Goal: Information Seeking & Learning: Learn about a topic

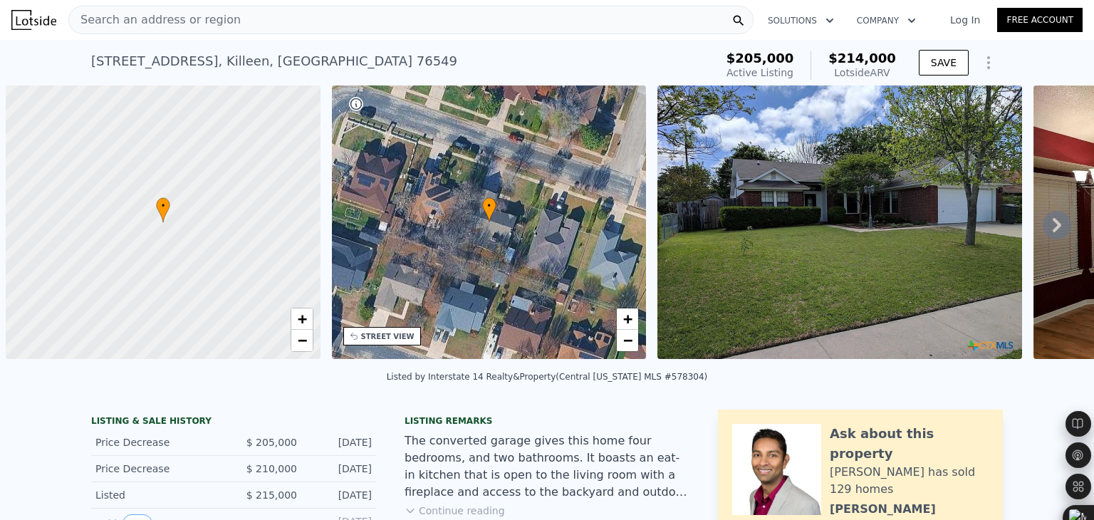
scroll to position [0, 6]
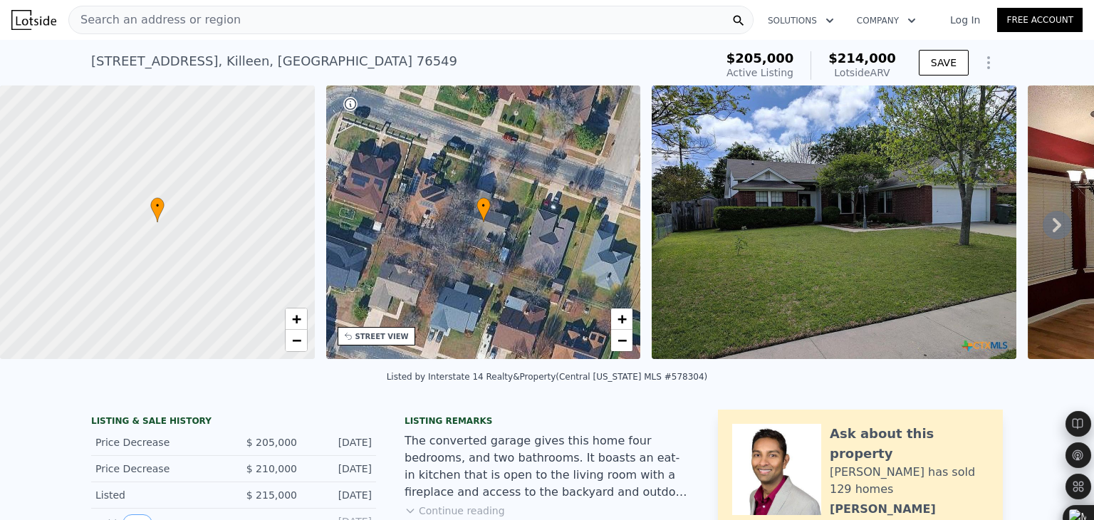
click at [283, 17] on div "Search an address or region" at bounding box center [410, 20] width 685 height 28
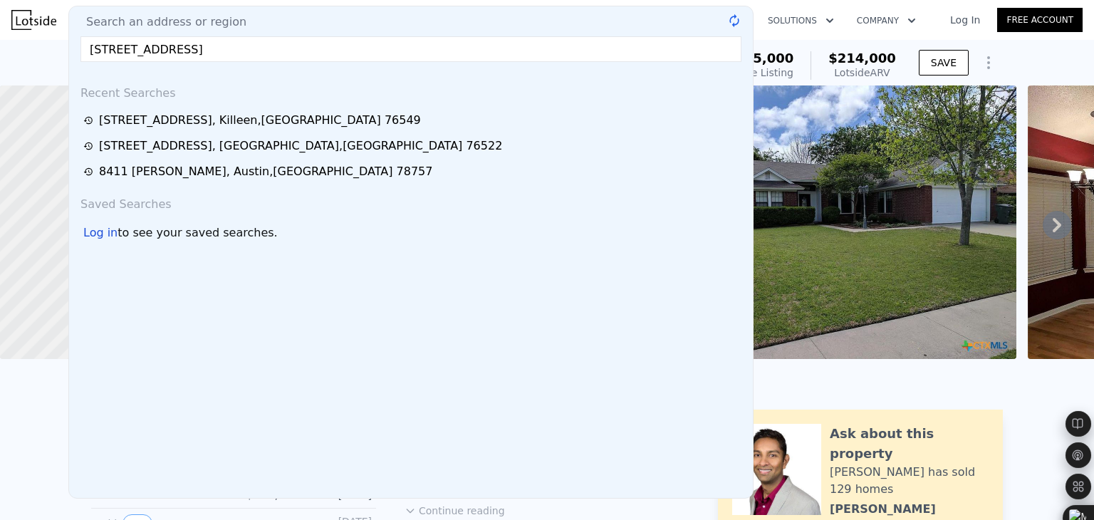
click at [274, 48] on input "[STREET_ADDRESS]" at bounding box center [411, 49] width 661 height 26
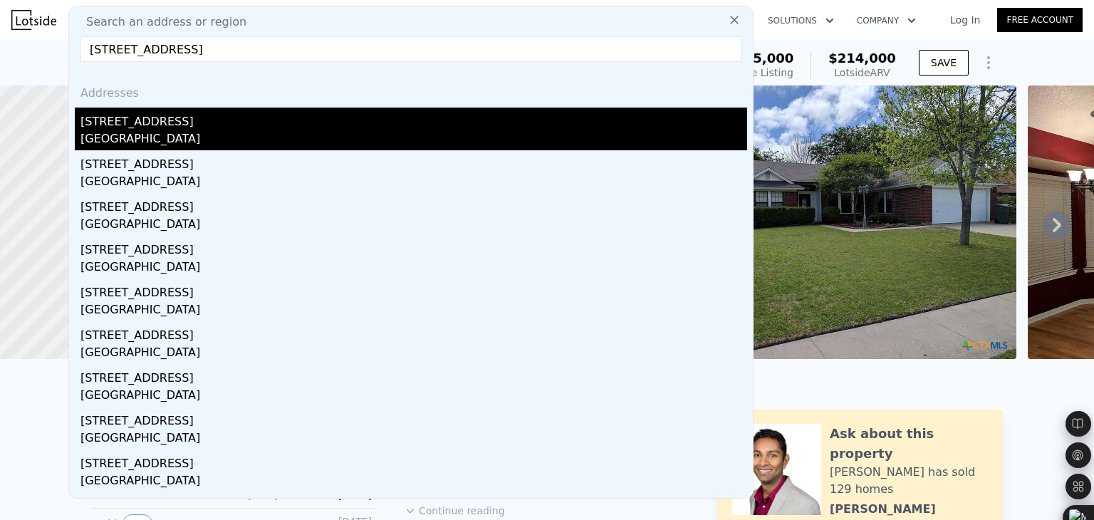
type input "[STREET_ADDRESS]"
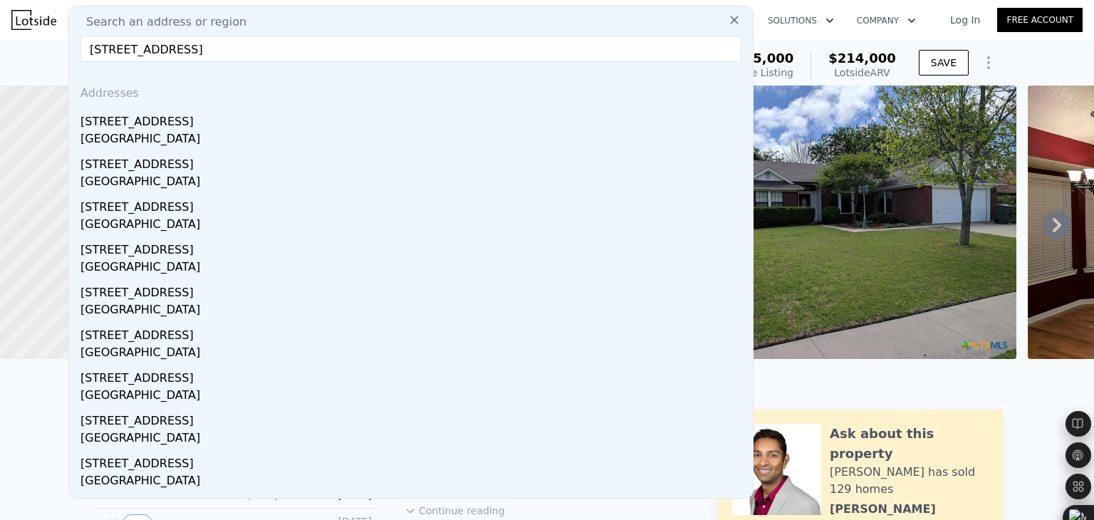
click at [342, 111] on div "[STREET_ADDRESS]" at bounding box center [414, 119] width 667 height 23
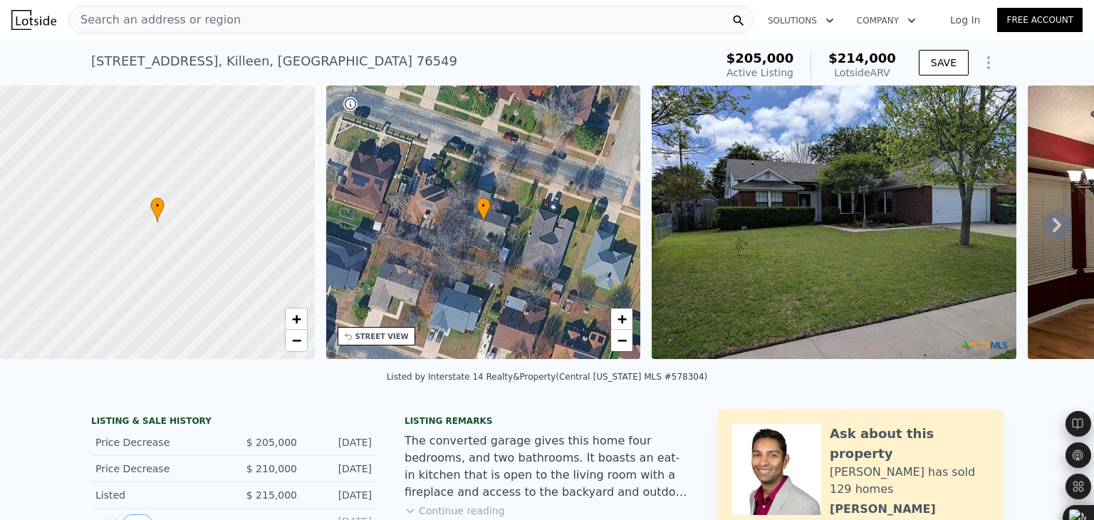
type input "2"
type input "3"
type input "1.5"
type input "2.5"
type input "1051"
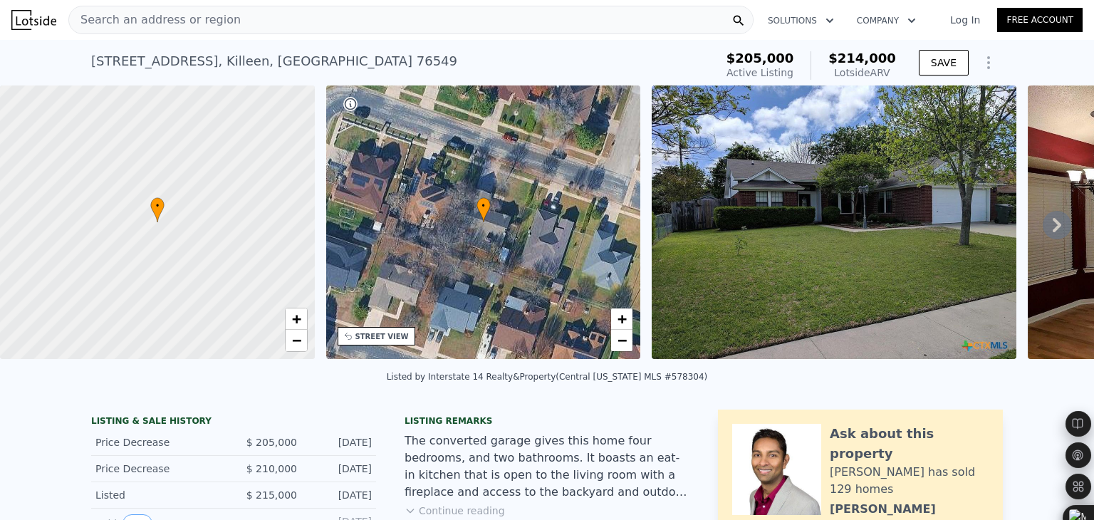
type input "1774"
type input "6298.78"
type input "9147.6"
type input "$ 765,000"
type input "6"
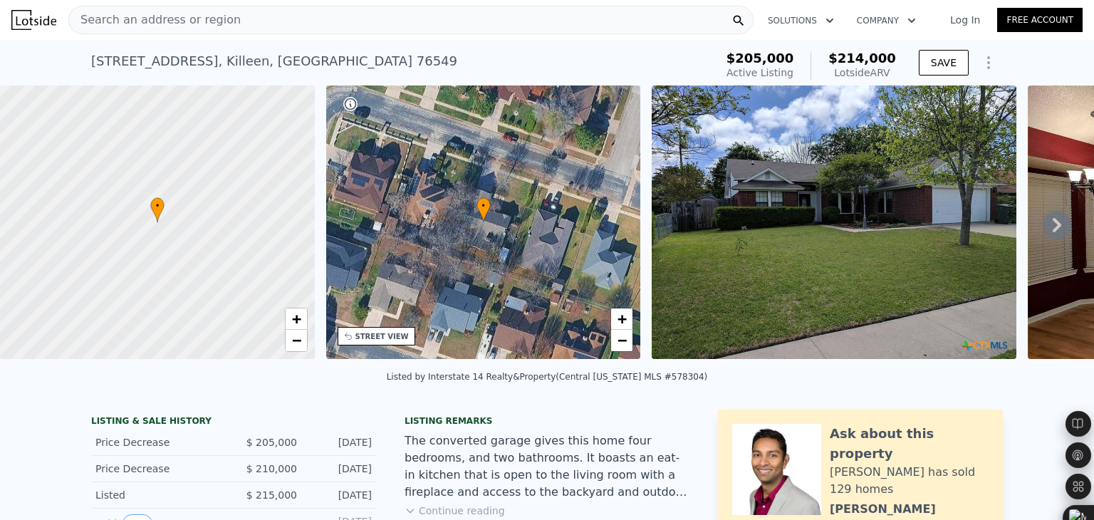
type input "$ 107,285"
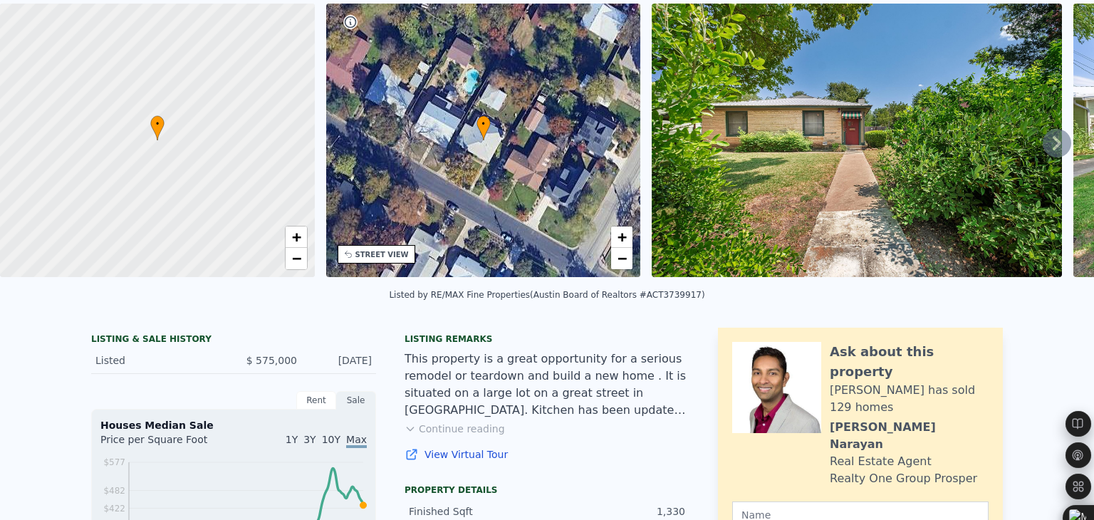
scroll to position [5, 0]
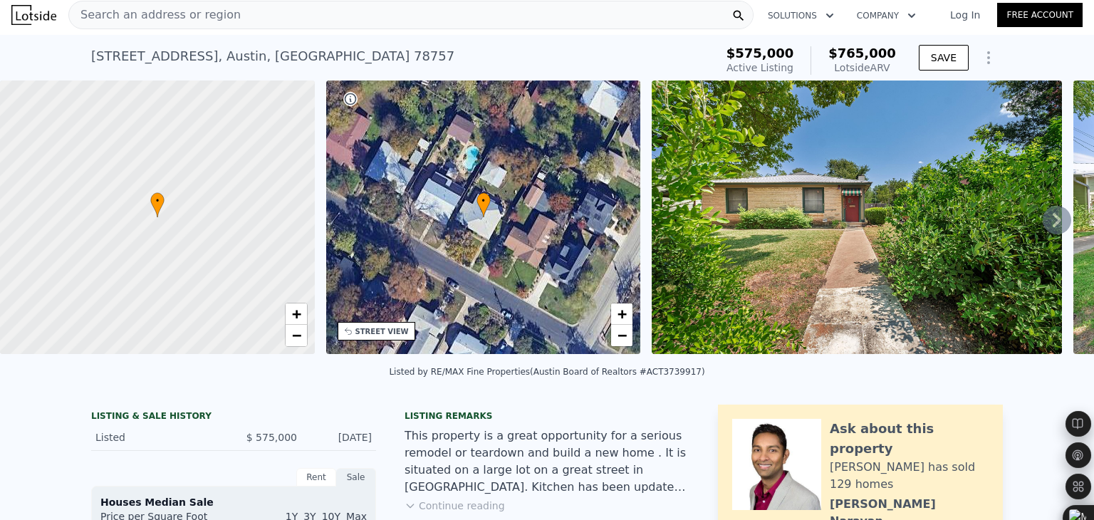
click at [1052, 224] on icon at bounding box center [1057, 220] width 28 height 28
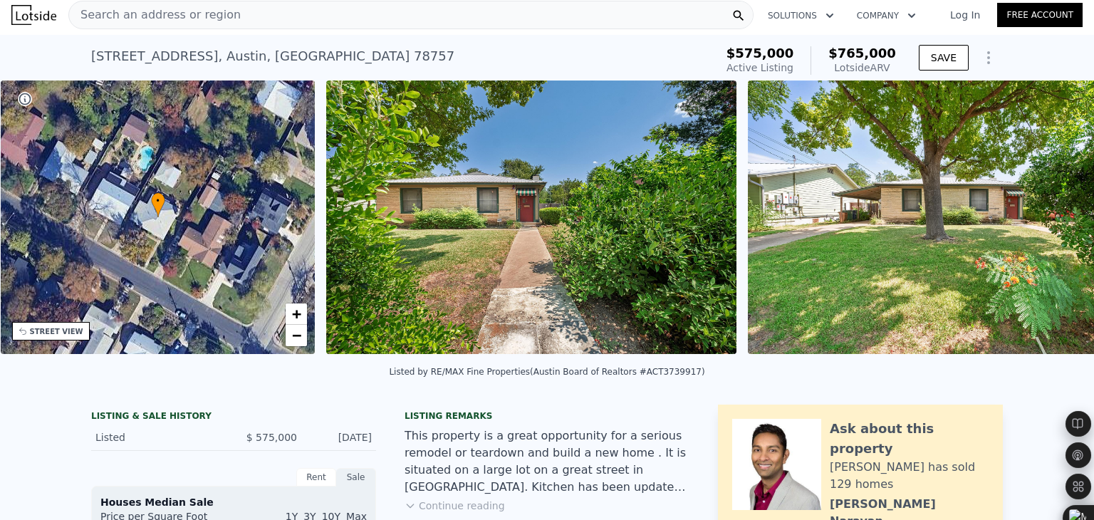
click at [1051, 224] on div "• + − • + − STREET VIEW ← Move left → Move right ↑ Move up ↓ Move down + Zoom i…" at bounding box center [547, 220] width 1094 height 279
click at [1051, 224] on icon at bounding box center [1057, 220] width 28 height 28
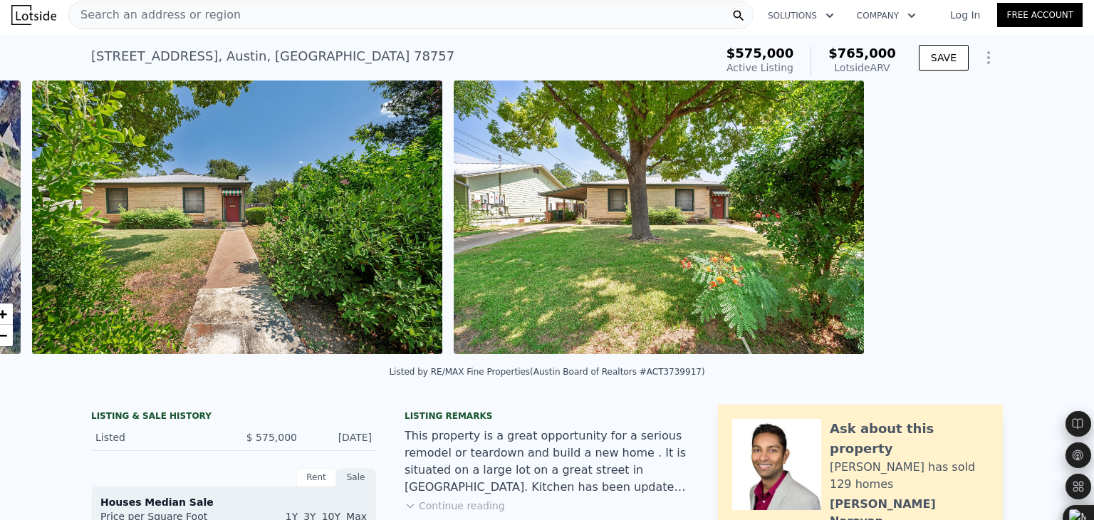
scroll to position [0, 652]
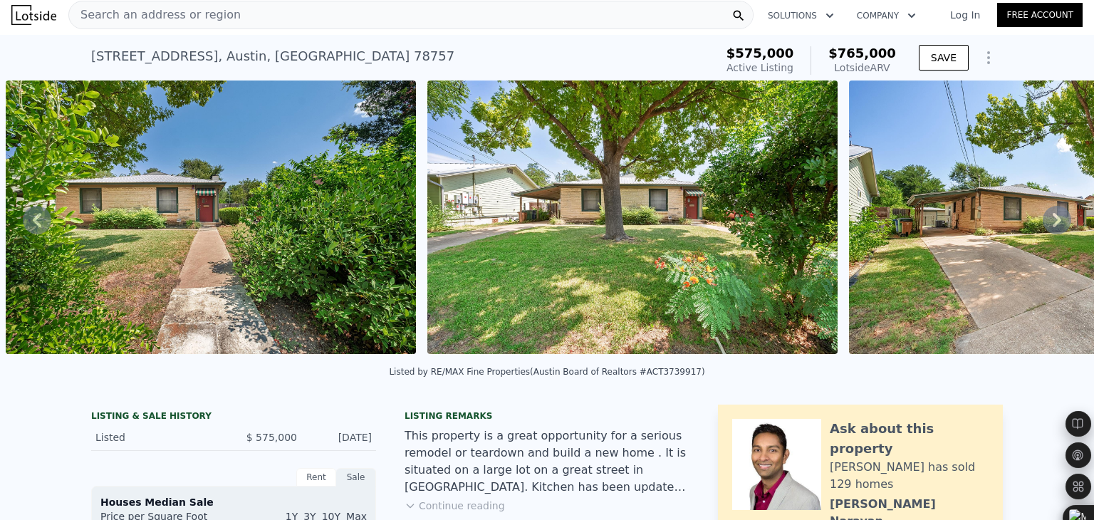
click at [1052, 224] on icon at bounding box center [1057, 220] width 28 height 28
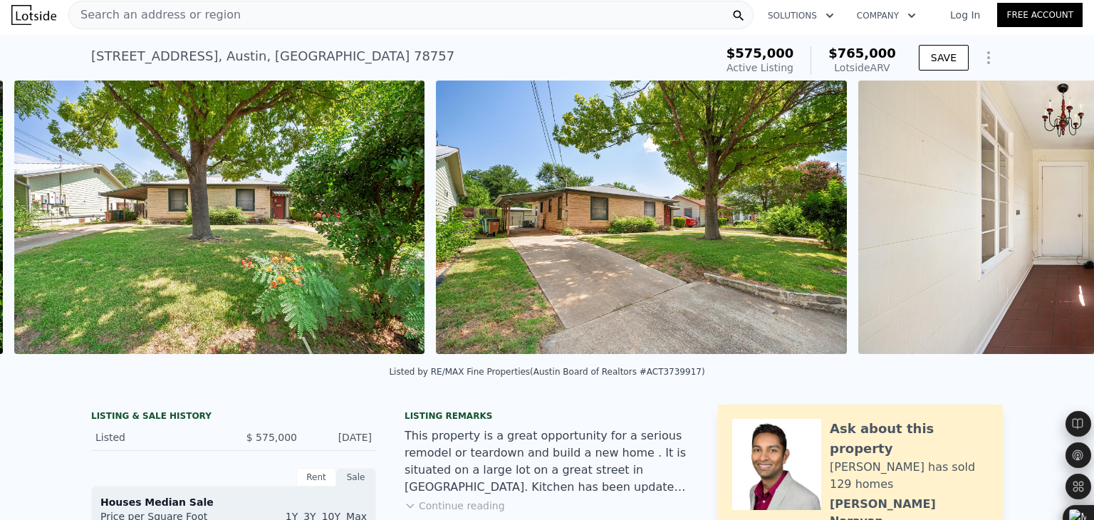
scroll to position [0, 1074]
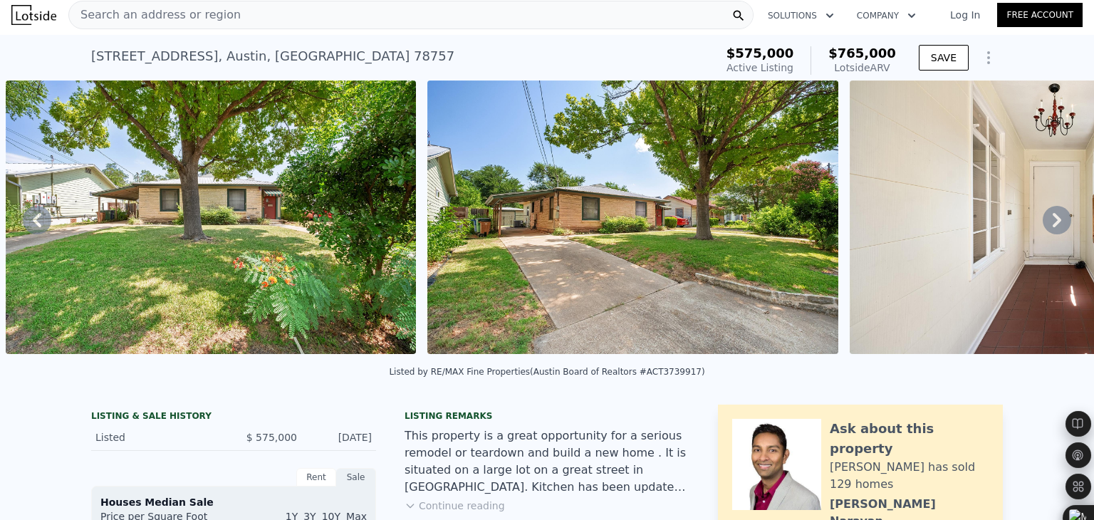
click at [1052, 224] on icon at bounding box center [1057, 220] width 28 height 28
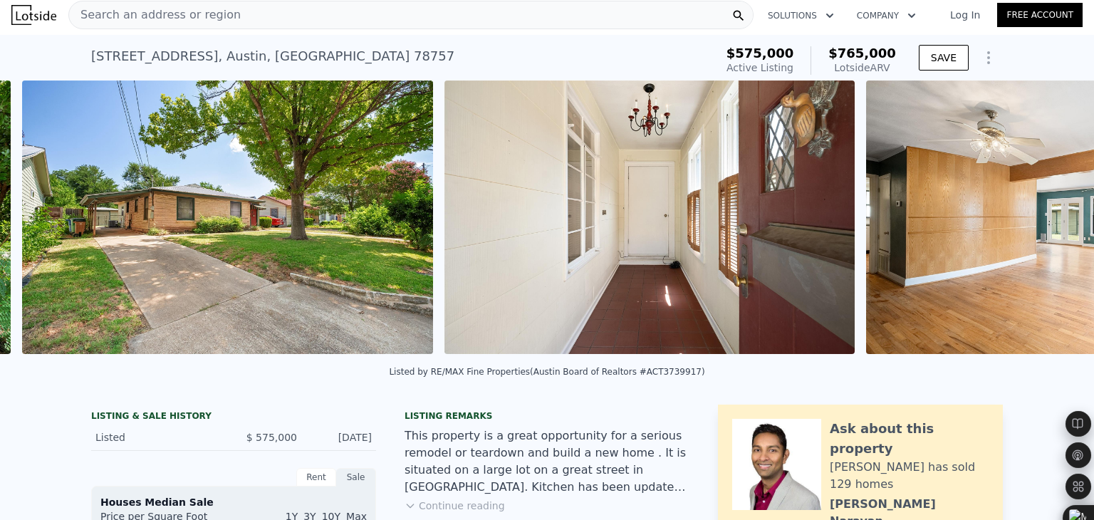
scroll to position [0, 1495]
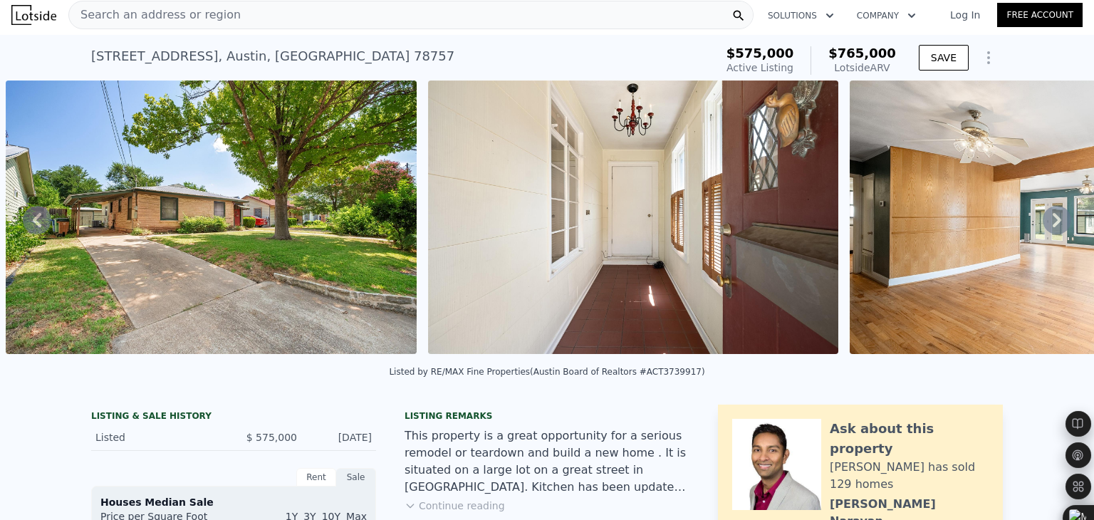
click at [1052, 224] on icon at bounding box center [1057, 220] width 28 height 28
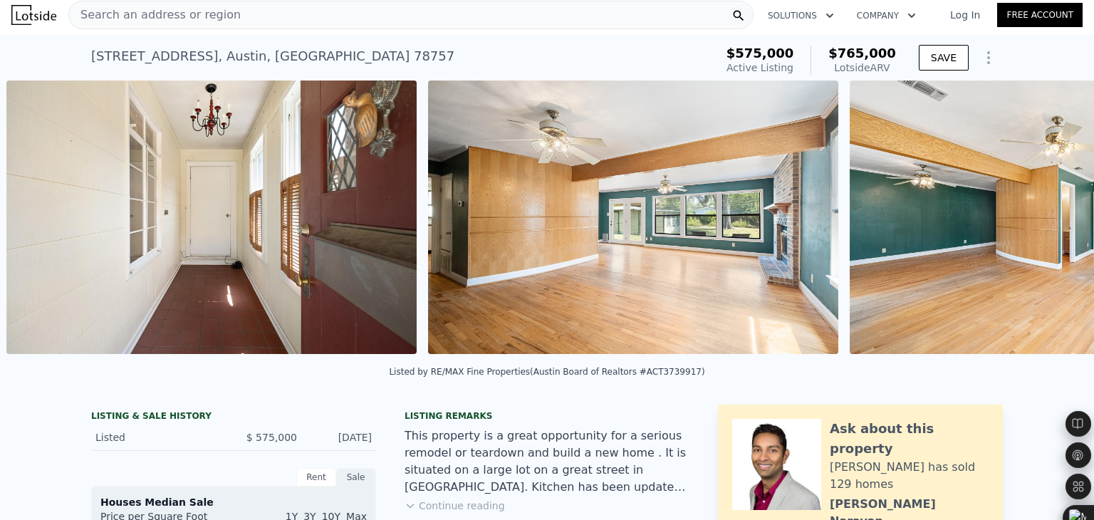
scroll to position [0, 1918]
click at [1049, 226] on icon at bounding box center [1057, 220] width 28 height 28
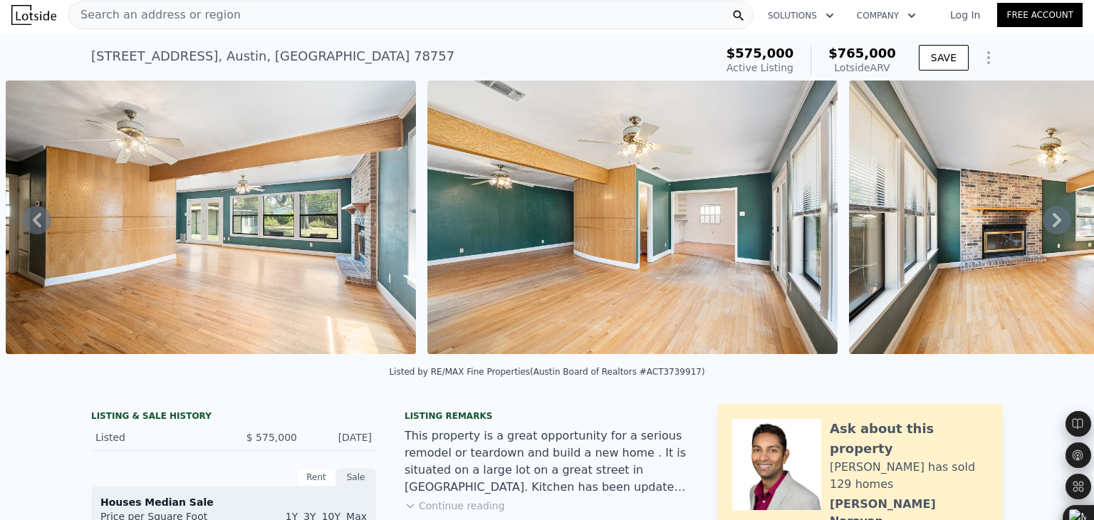
click at [1053, 226] on icon at bounding box center [1057, 220] width 9 height 14
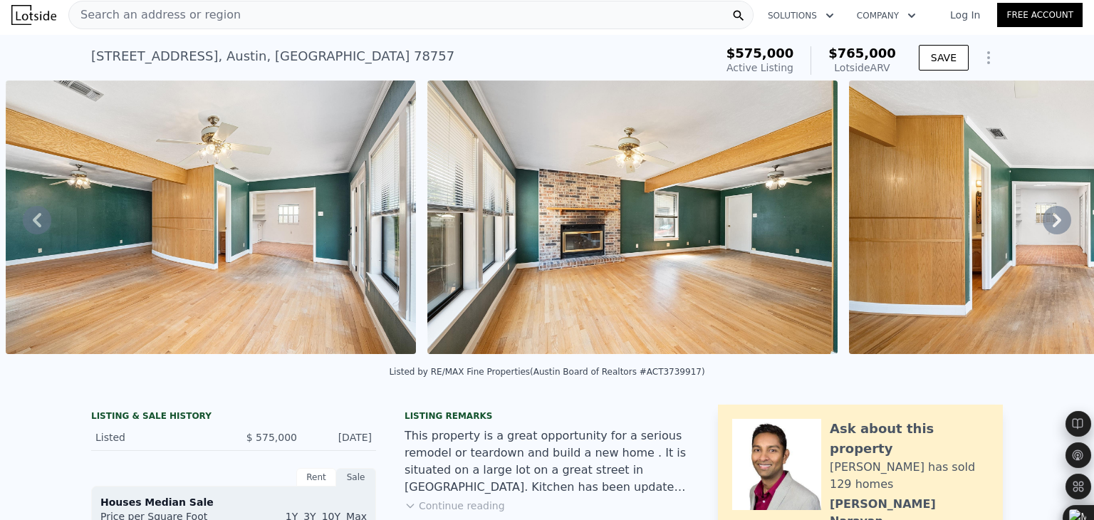
click at [1053, 226] on icon at bounding box center [1057, 220] width 9 height 14
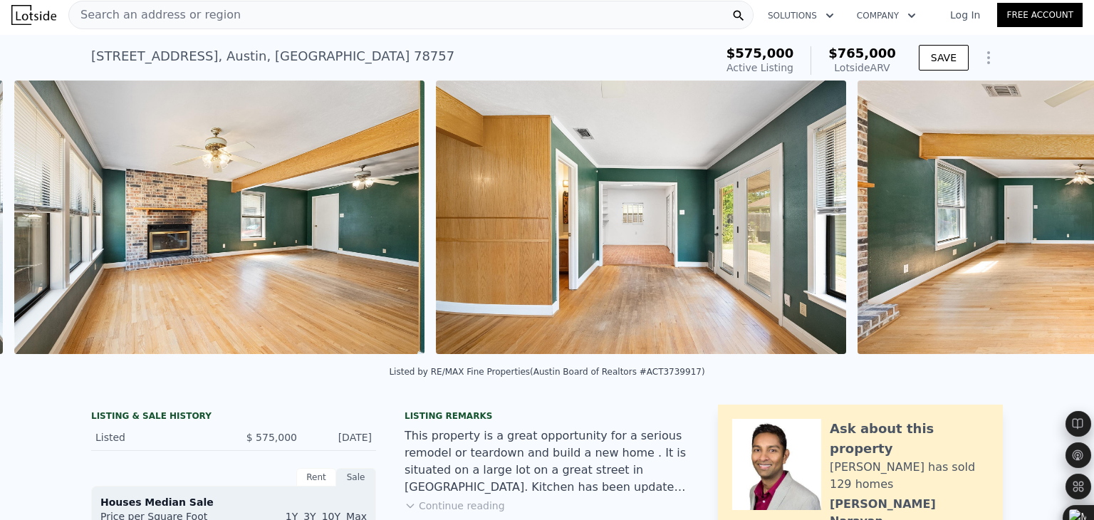
scroll to position [0, 3183]
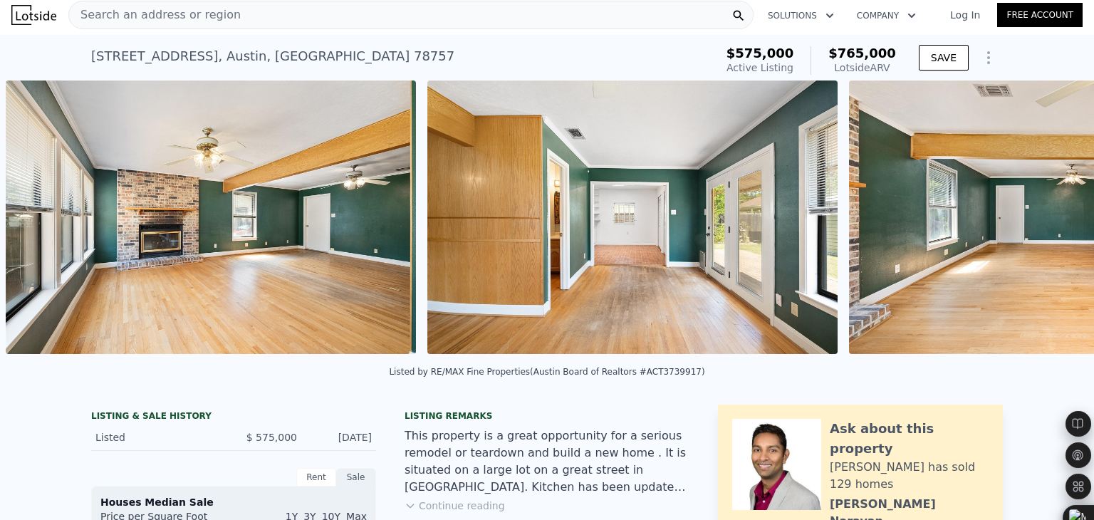
click at [1049, 226] on div "• + − • + − STREET VIEW ← Move left → Move right ↑ Move up ↓ Move down + Zoom i…" at bounding box center [547, 220] width 1094 height 279
click at [1053, 226] on icon at bounding box center [1057, 220] width 9 height 14
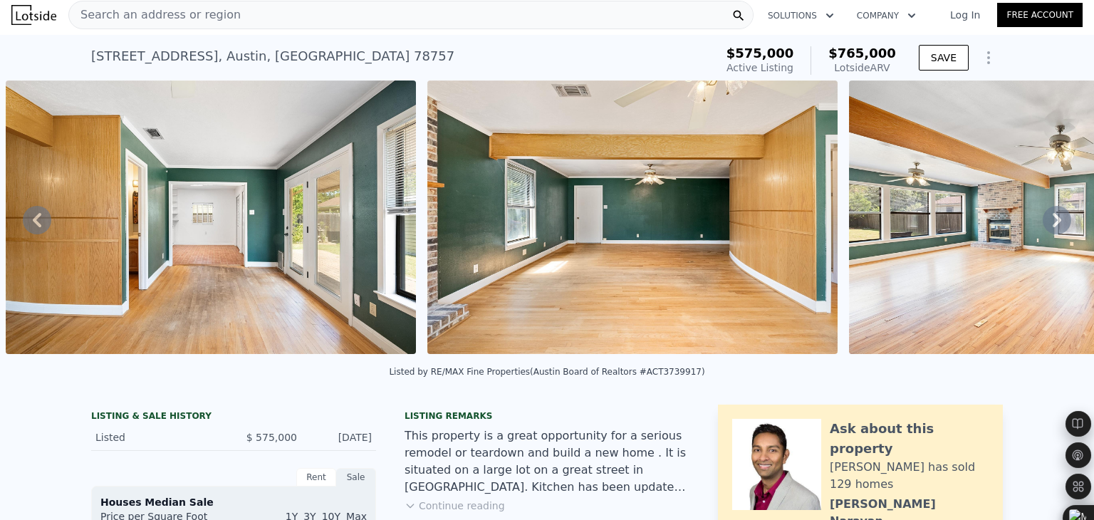
click at [1053, 226] on icon at bounding box center [1057, 220] width 9 height 14
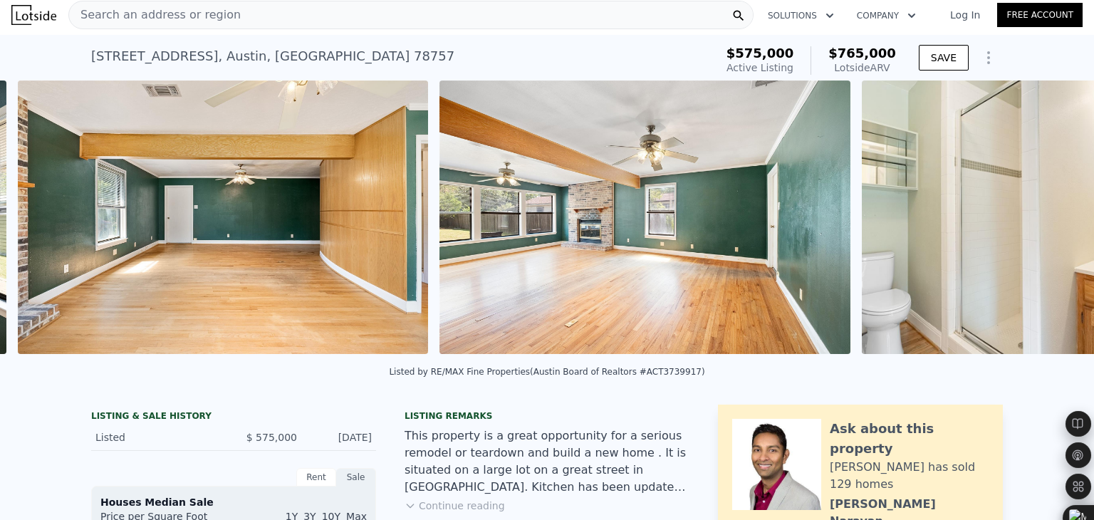
scroll to position [0, 4027]
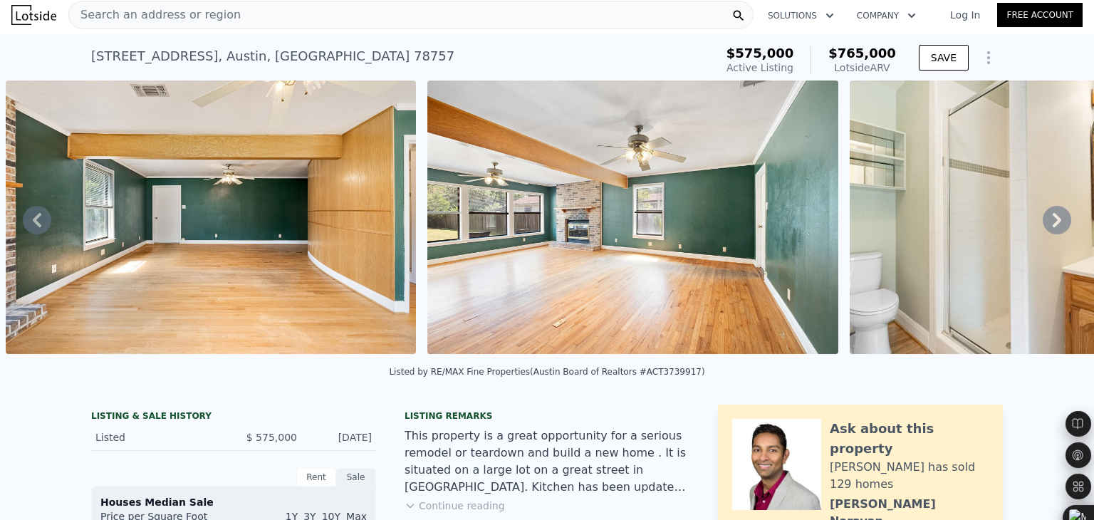
click at [193, 12] on span "Search an address or region" at bounding box center [155, 14] width 172 height 17
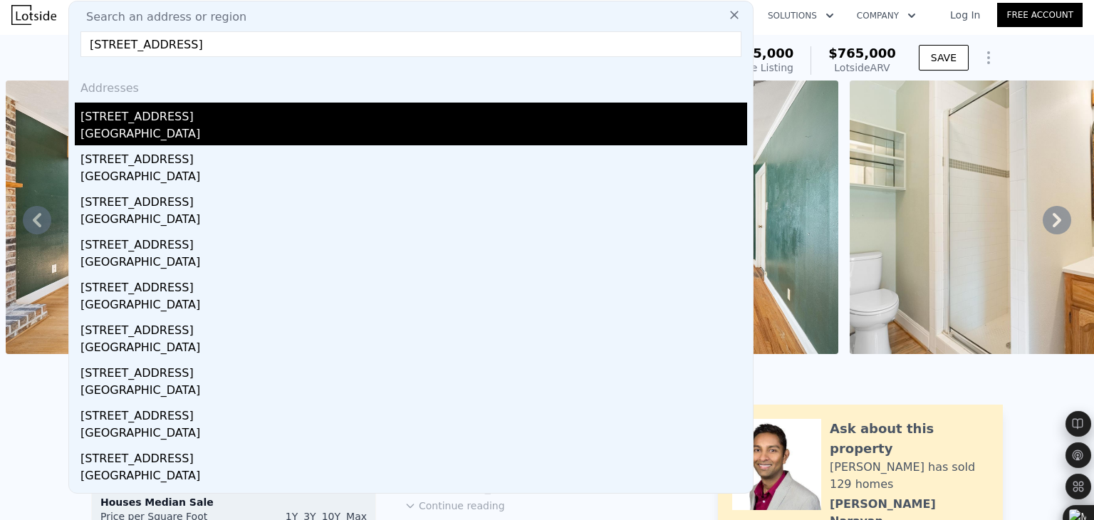
type input "[STREET_ADDRESS]"
click at [167, 118] on div "[STREET_ADDRESS]" at bounding box center [414, 114] width 667 height 23
